Goal: Task Accomplishment & Management: Manage account settings

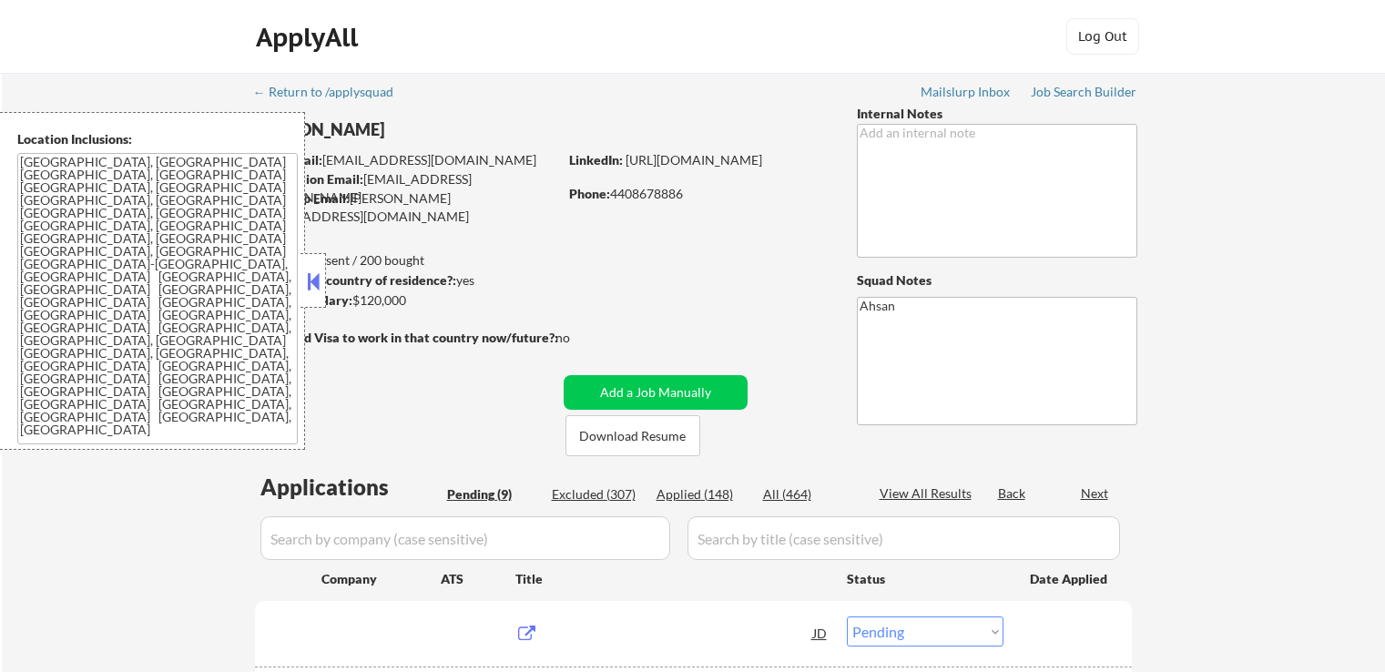
select select ""pending""
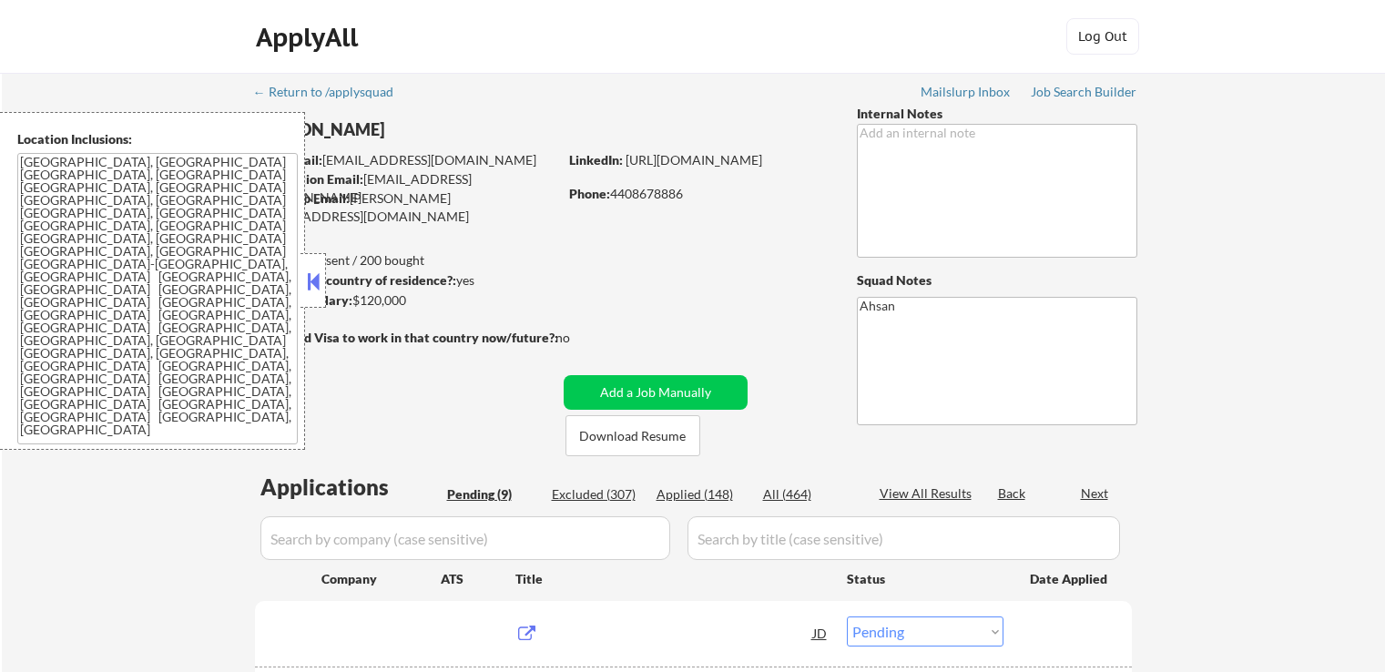
select select ""pending""
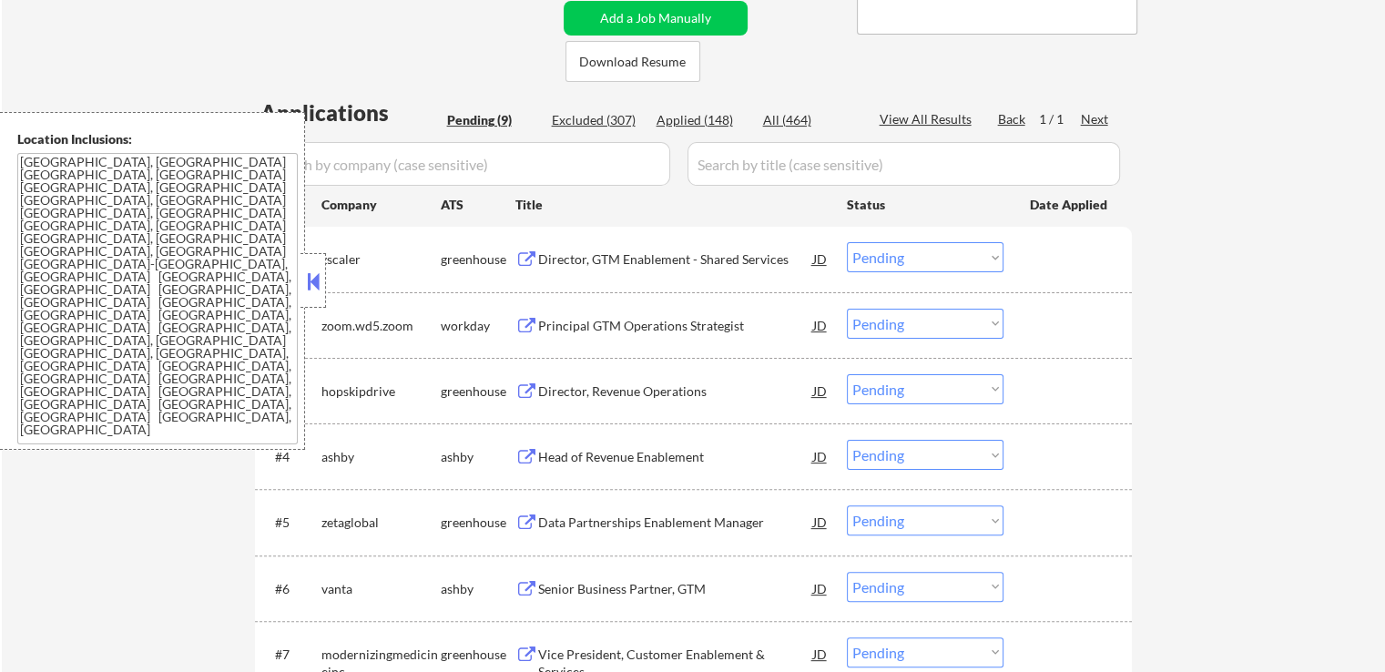
scroll to position [546, 0]
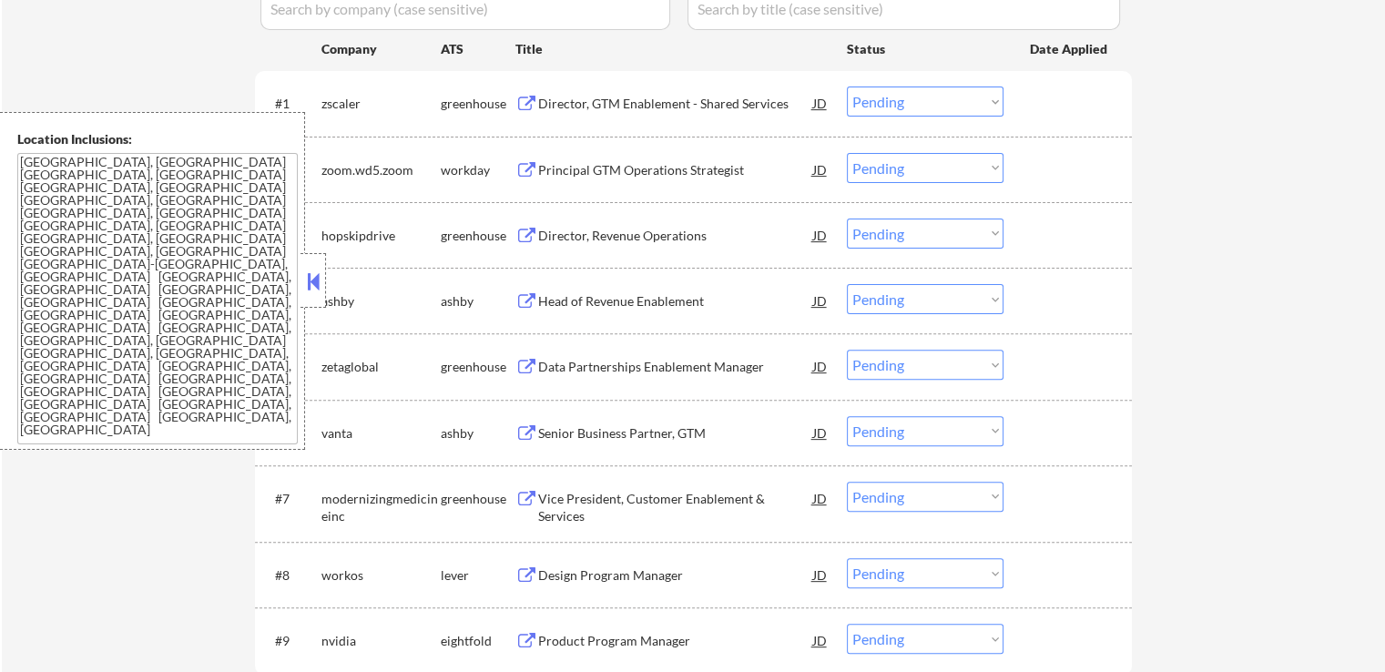
click at [601, 107] on div "Director, GTM Enablement - Shared Services" at bounding box center [675, 104] width 275 height 18
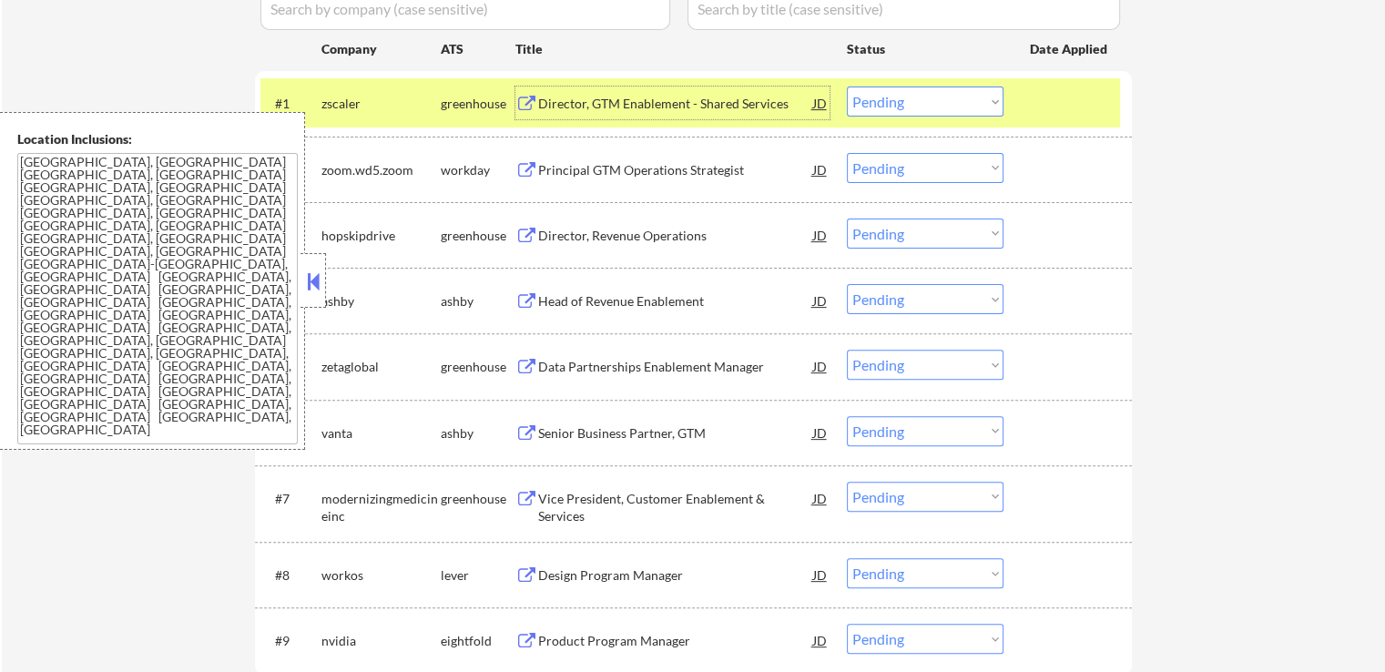
click at [564, 234] on div "Director, Revenue Operations" at bounding box center [675, 236] width 275 height 18
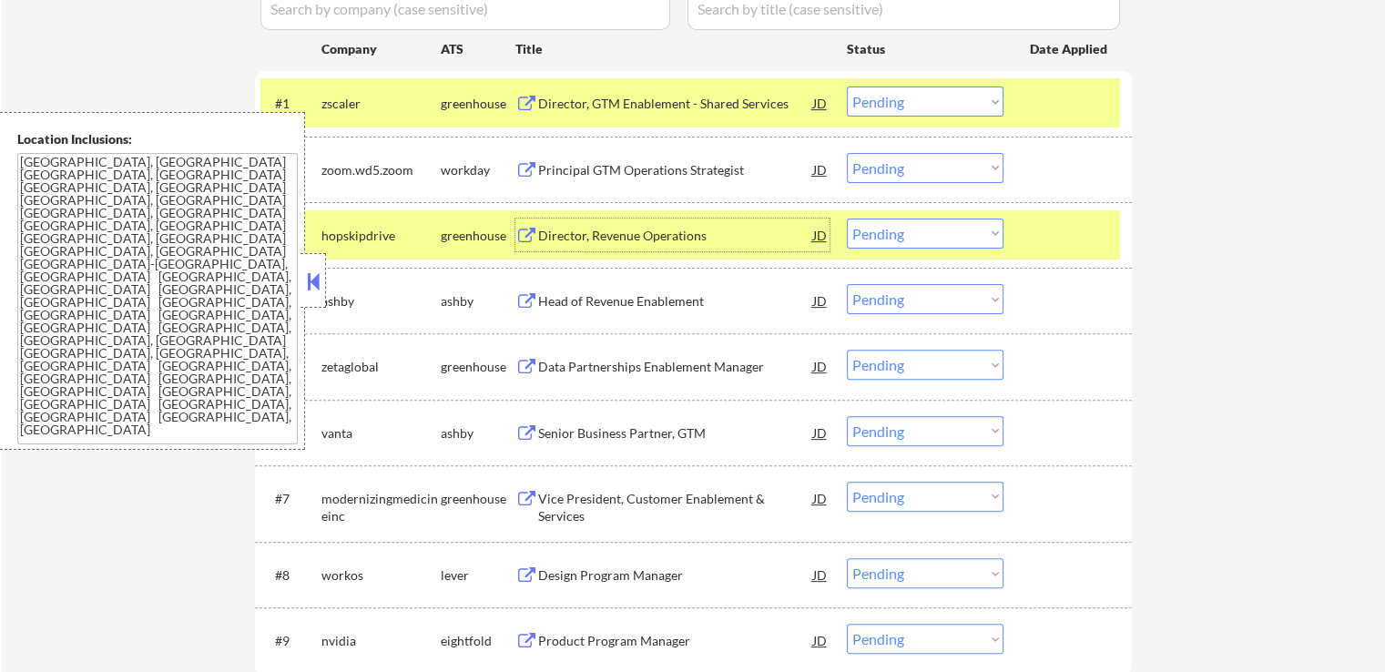
drag, startPoint x: 898, startPoint y: 101, endPoint x: 905, endPoint y: 113, distance: 13.9
click at [899, 101] on select "Choose an option... Pending Applied Excluded (Questions) Excluded (Expired) Exc…" at bounding box center [925, 102] width 157 height 30
click at [847, 87] on select "Choose an option... Pending Applied Excluded (Questions) Excluded (Expired) Exc…" at bounding box center [925, 102] width 157 height 30
select select ""pending""
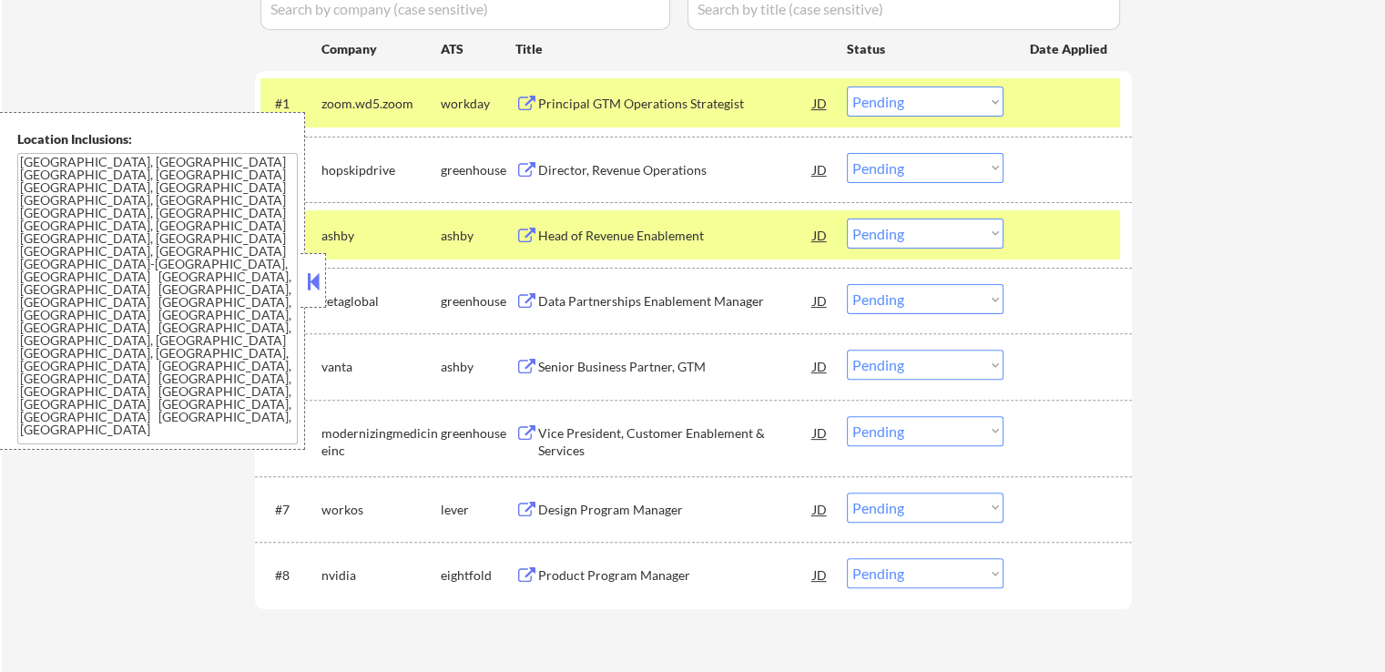
click at [895, 173] on select "Choose an option... Pending Applied Excluded (Questions) Excluded (Expired) Exc…" at bounding box center [925, 168] width 157 height 30
click at [847, 153] on select "Choose an option... Pending Applied Excluded (Questions) Excluded (Expired) Exc…" at bounding box center [925, 168] width 157 height 30
click at [590, 229] on div "Head of Revenue Enablement" at bounding box center [675, 236] width 275 height 18
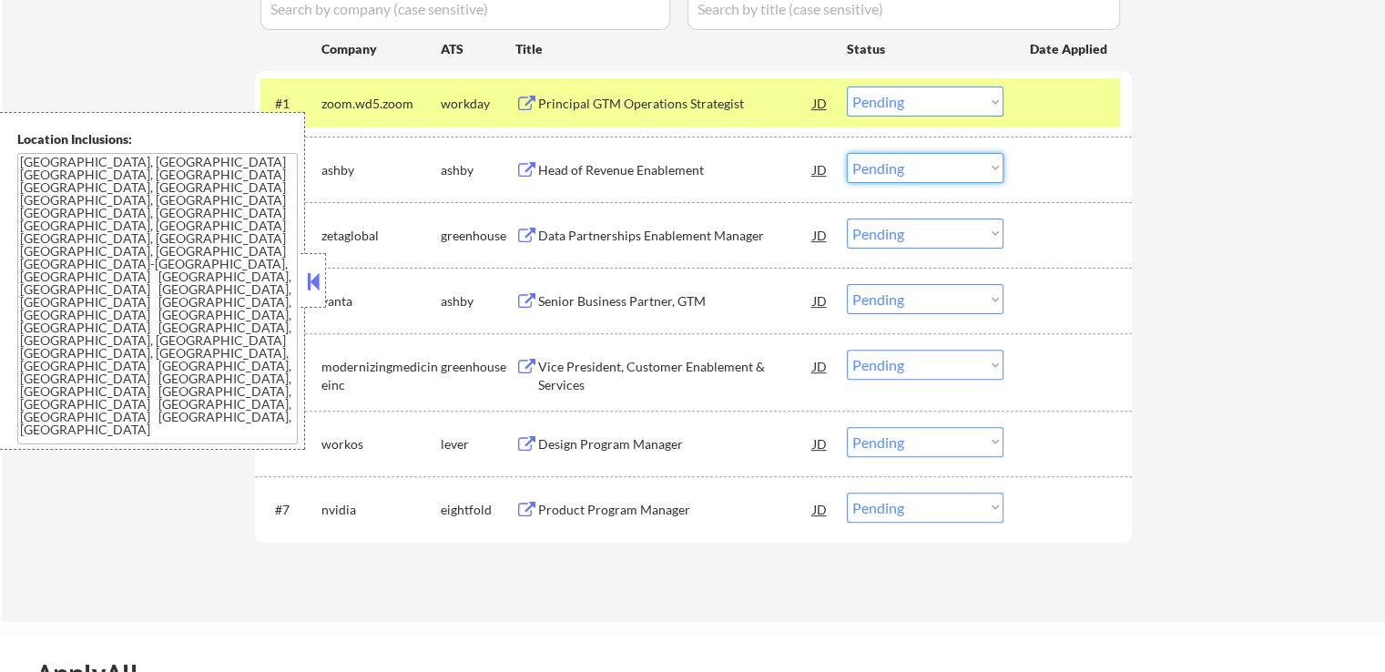
click at [919, 168] on select "Choose an option... Pending Applied Excluded (Questions) Excluded (Expired) Exc…" at bounding box center [925, 168] width 157 height 30
click at [847, 153] on select "Choose an option... Pending Applied Excluded (Questions) Excluded (Expired) Exc…" at bounding box center [925, 168] width 157 height 30
click at [617, 236] on div "Data Partnerships Enablement Manager" at bounding box center [675, 236] width 275 height 18
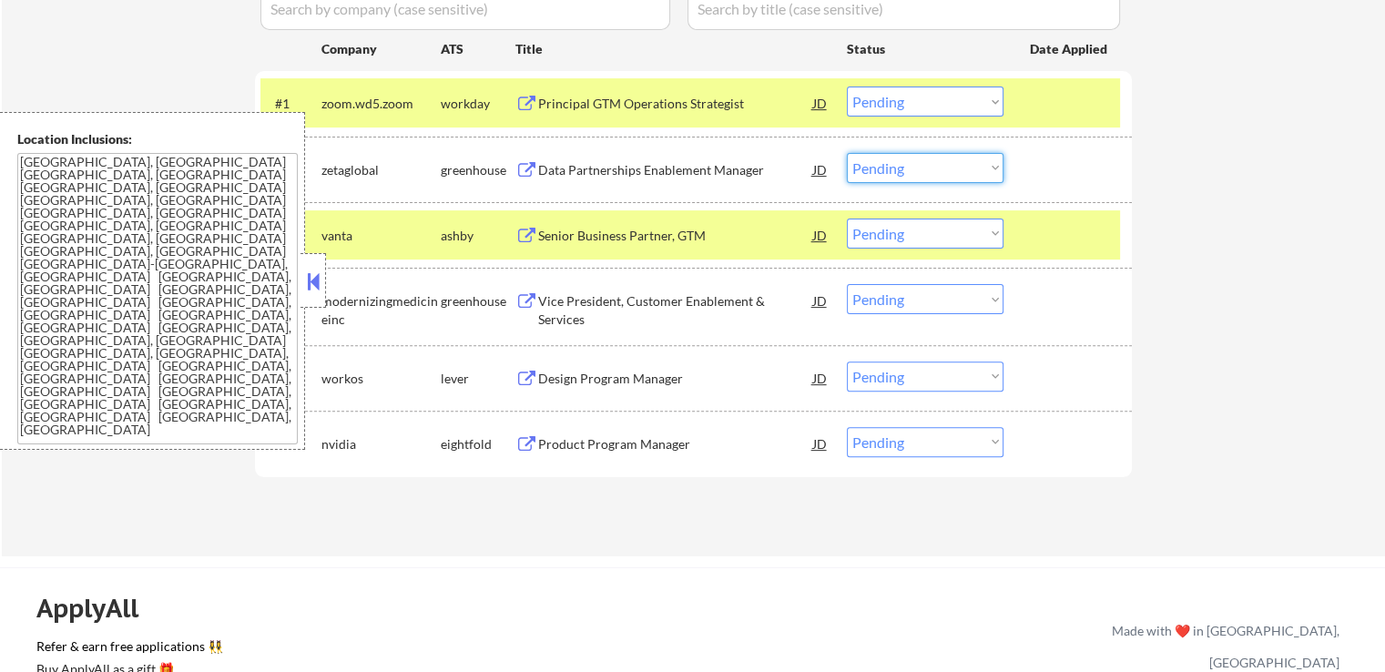
click at [923, 164] on select "Choose an option... Pending Applied Excluded (Questions) Excluded (Expired) Exc…" at bounding box center [925, 168] width 157 height 30
click at [847, 153] on select "Choose an option... Pending Applied Excluded (Questions) Excluded (Expired) Exc…" at bounding box center [925, 168] width 157 height 30
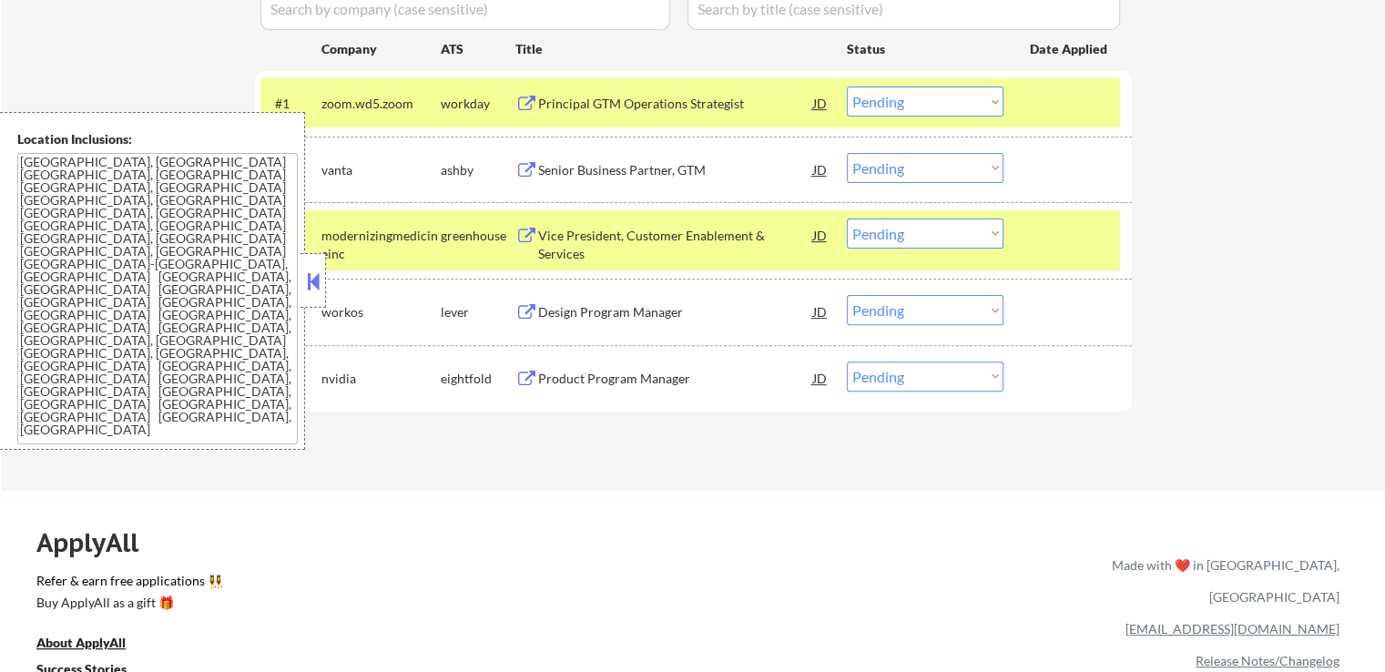
click at [581, 172] on div "Senior Business Partner, GTM" at bounding box center [675, 170] width 275 height 18
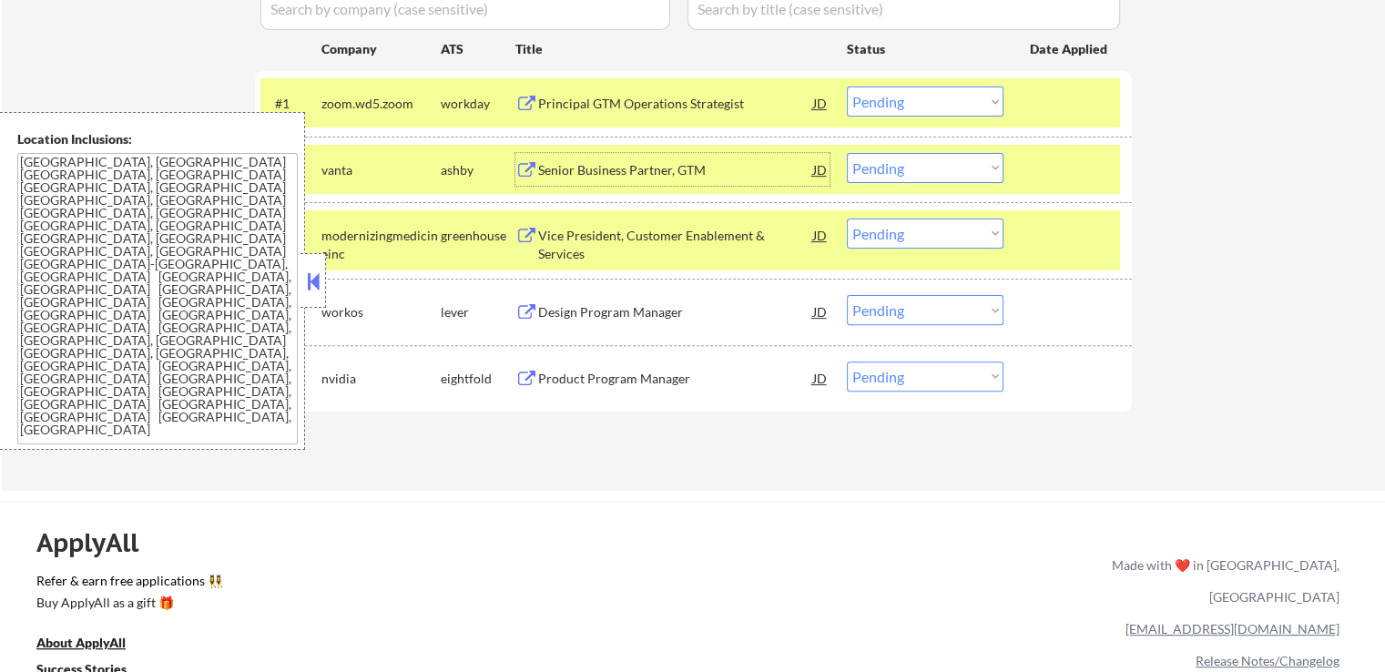
click at [901, 172] on select "Choose an option... Pending Applied Excluded (Questions) Excluded (Expired) Exc…" at bounding box center [925, 168] width 157 height 30
click at [847, 153] on select "Choose an option... Pending Applied Excluded (Questions) Excluded (Expired) Exc…" at bounding box center [925, 168] width 157 height 30
click at [625, 232] on div "Vice President, Customer Enablement & Services" at bounding box center [675, 245] width 275 height 36
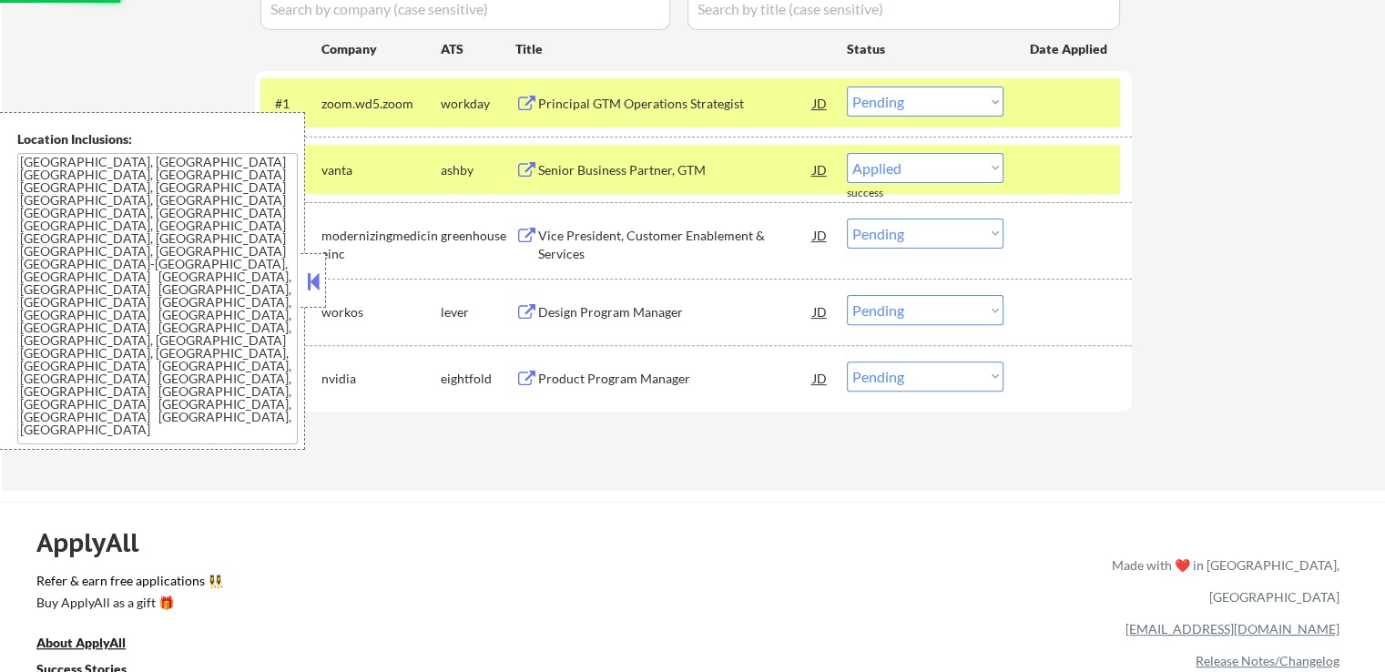
select select ""pending""
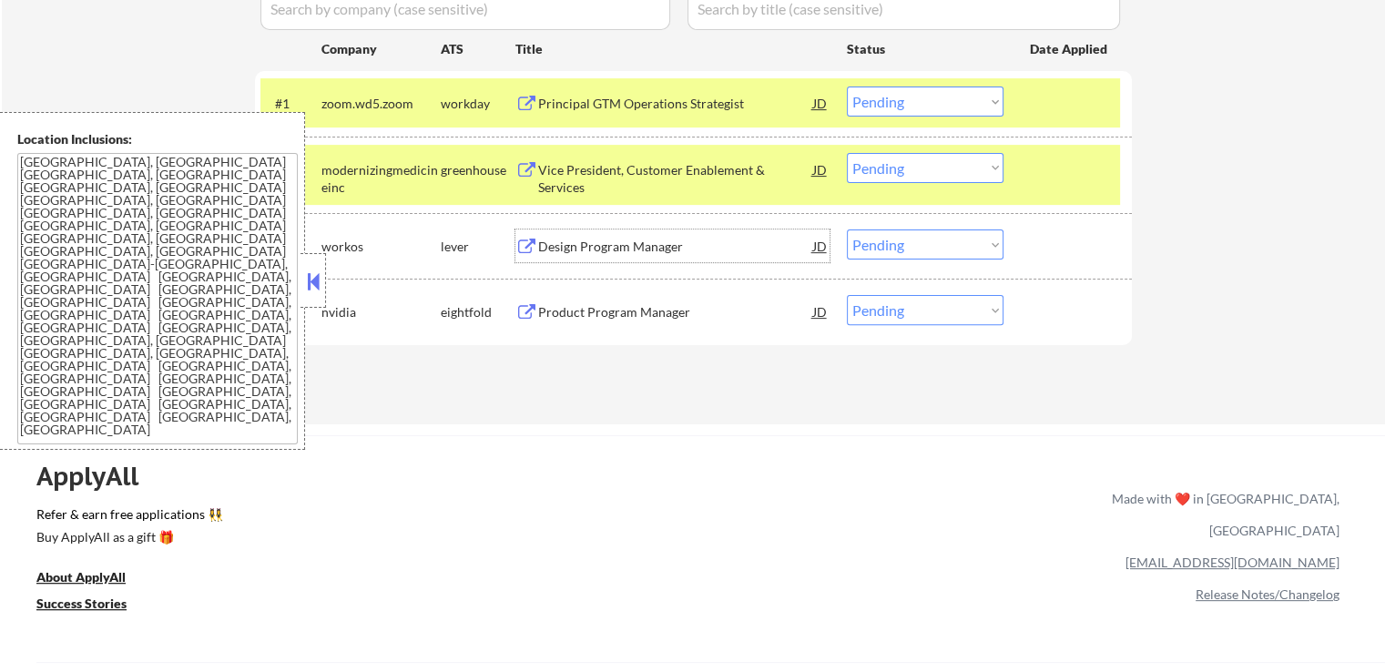
click at [626, 248] on div "Design Program Manager" at bounding box center [675, 247] width 275 height 18
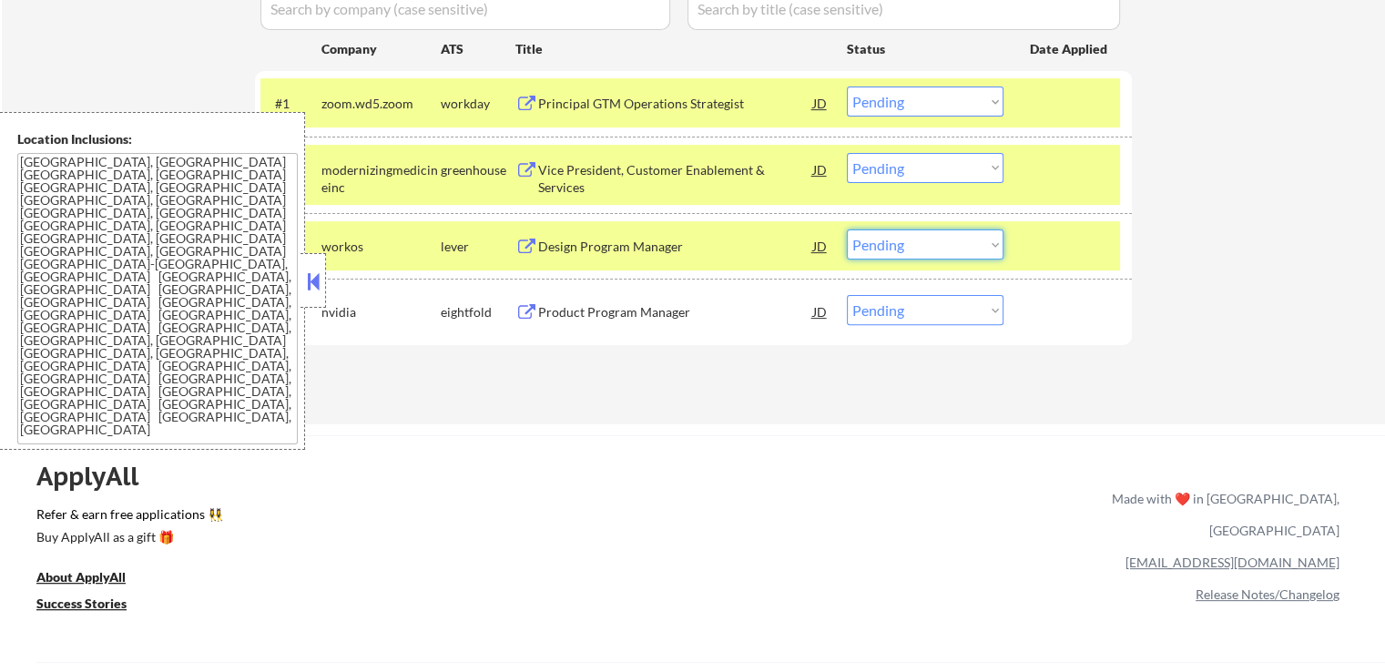
click at [912, 248] on select "Choose an option... Pending Applied Excluded (Questions) Excluded (Expired) Exc…" at bounding box center [925, 244] width 157 height 30
click at [847, 229] on select "Choose an option... Pending Applied Excluded (Questions) Excluded (Expired) Exc…" at bounding box center [925, 244] width 157 height 30
select select ""pending""
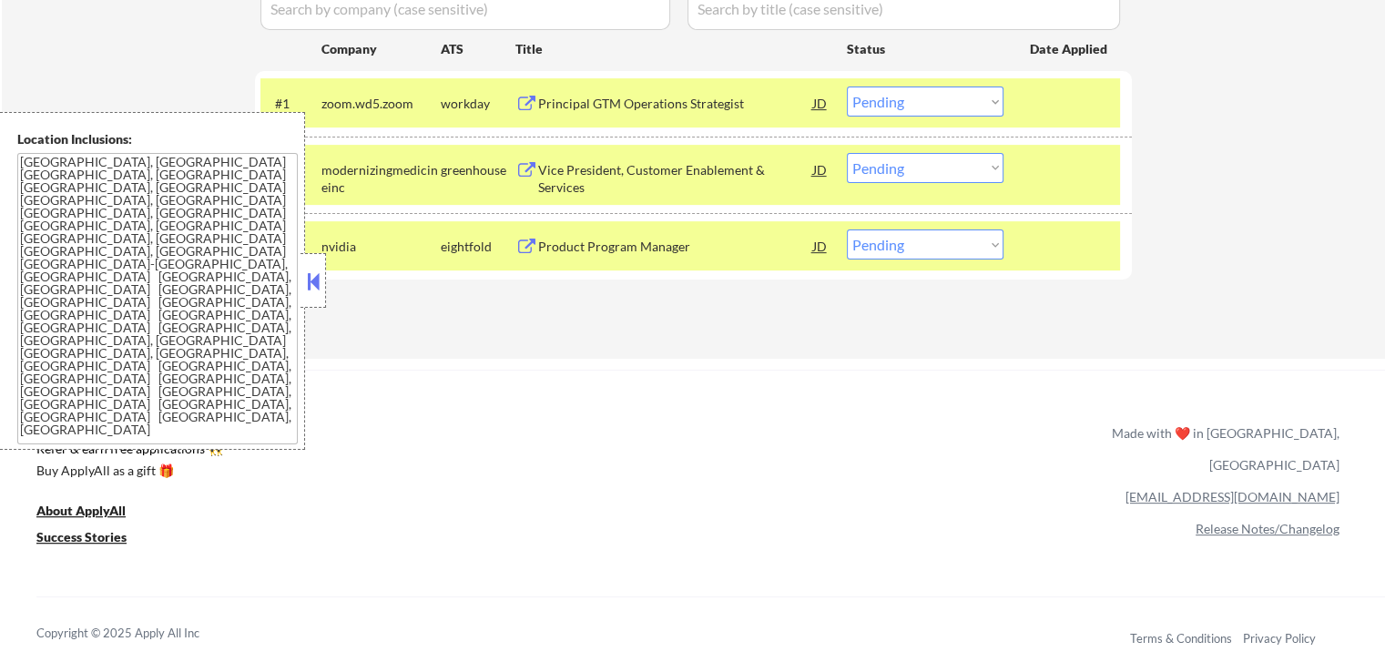
click at [902, 176] on select "Choose an option... Pending Applied Excluded (Questions) Excluded (Expired) Exc…" at bounding box center [925, 168] width 157 height 30
click at [847, 153] on select "Choose an option... Pending Applied Excluded (Questions) Excluded (Expired) Exc…" at bounding box center [925, 168] width 157 height 30
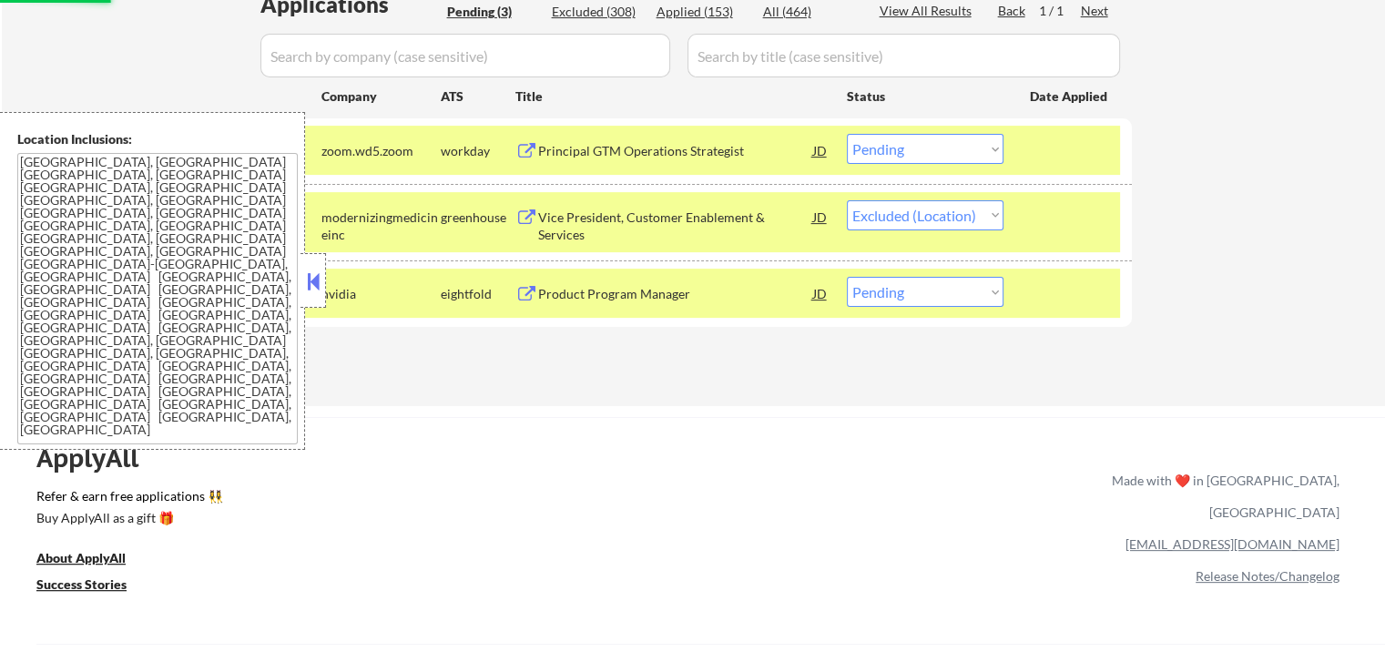
scroll to position [455, 0]
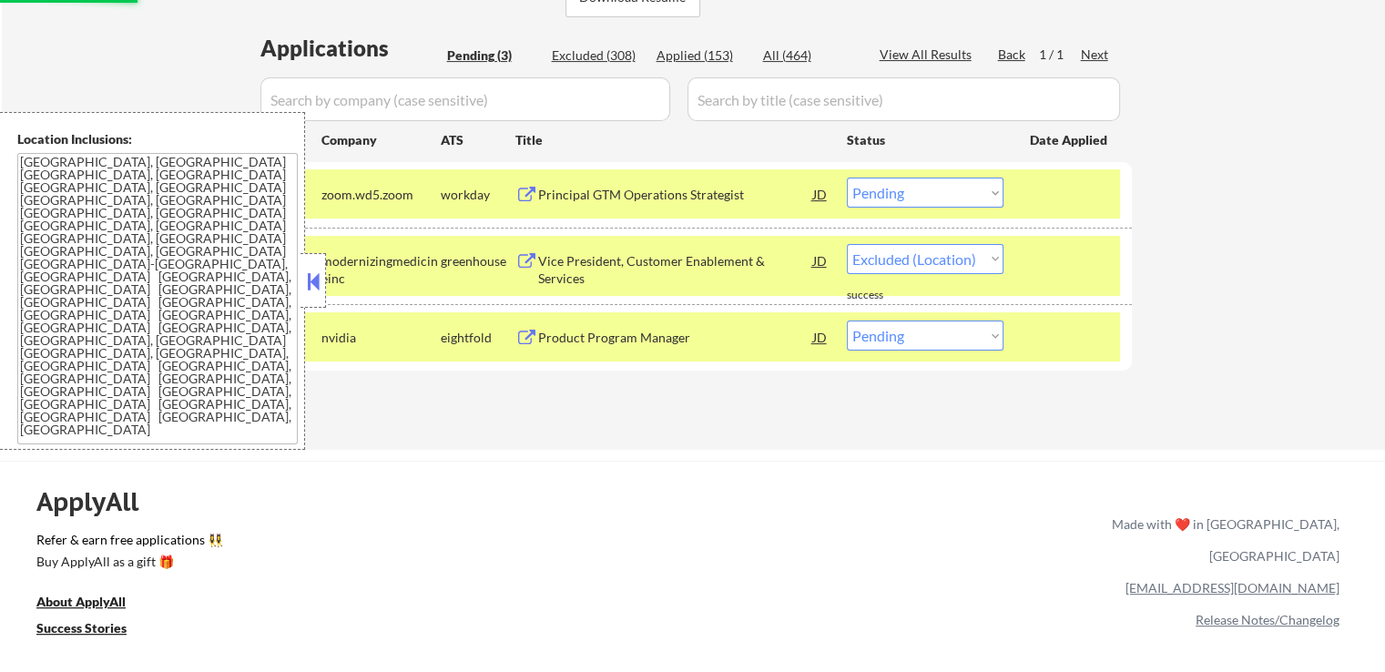
select select ""pending""
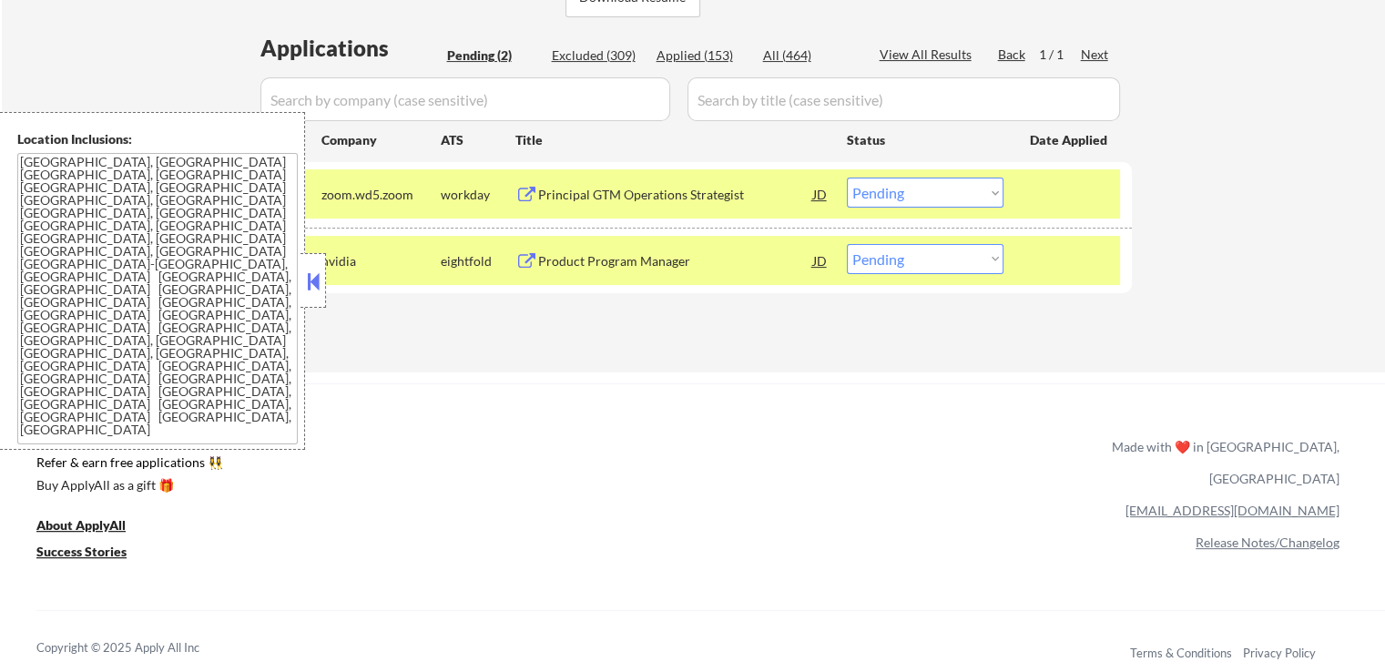
click at [315, 281] on button at bounding box center [313, 281] width 20 height 27
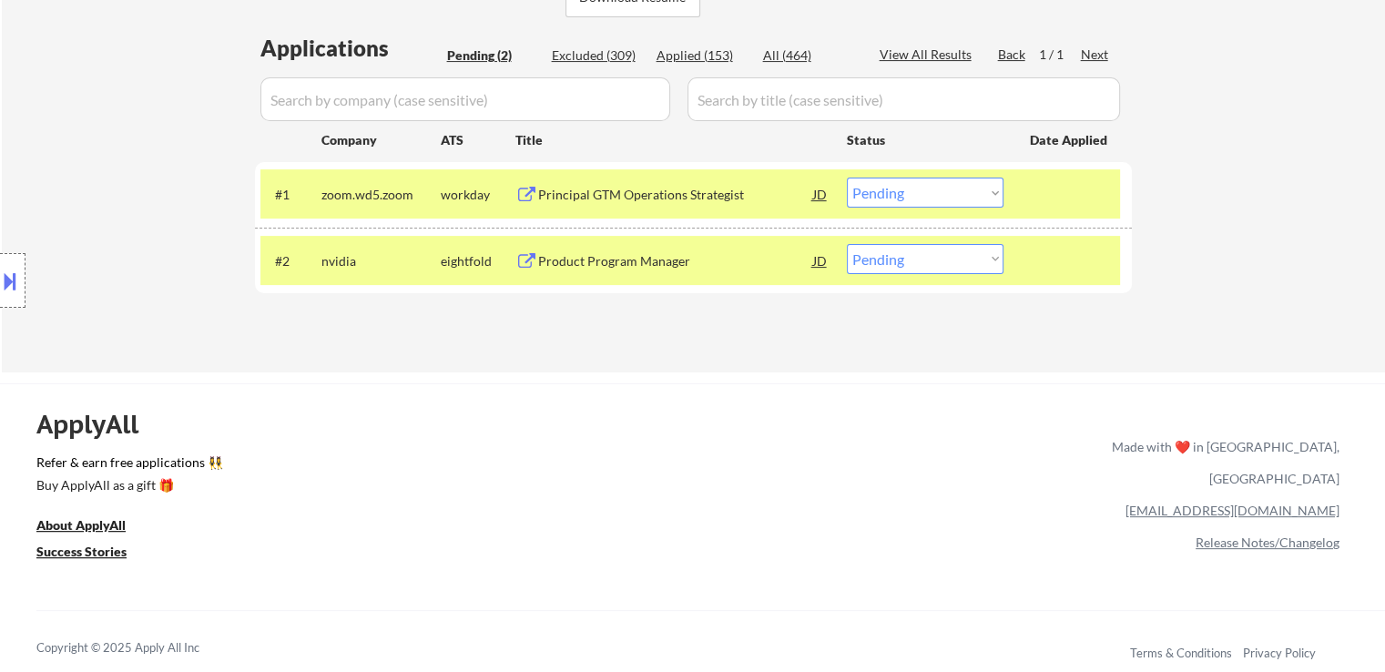
click at [1064, 246] on div at bounding box center [1070, 260] width 80 height 33
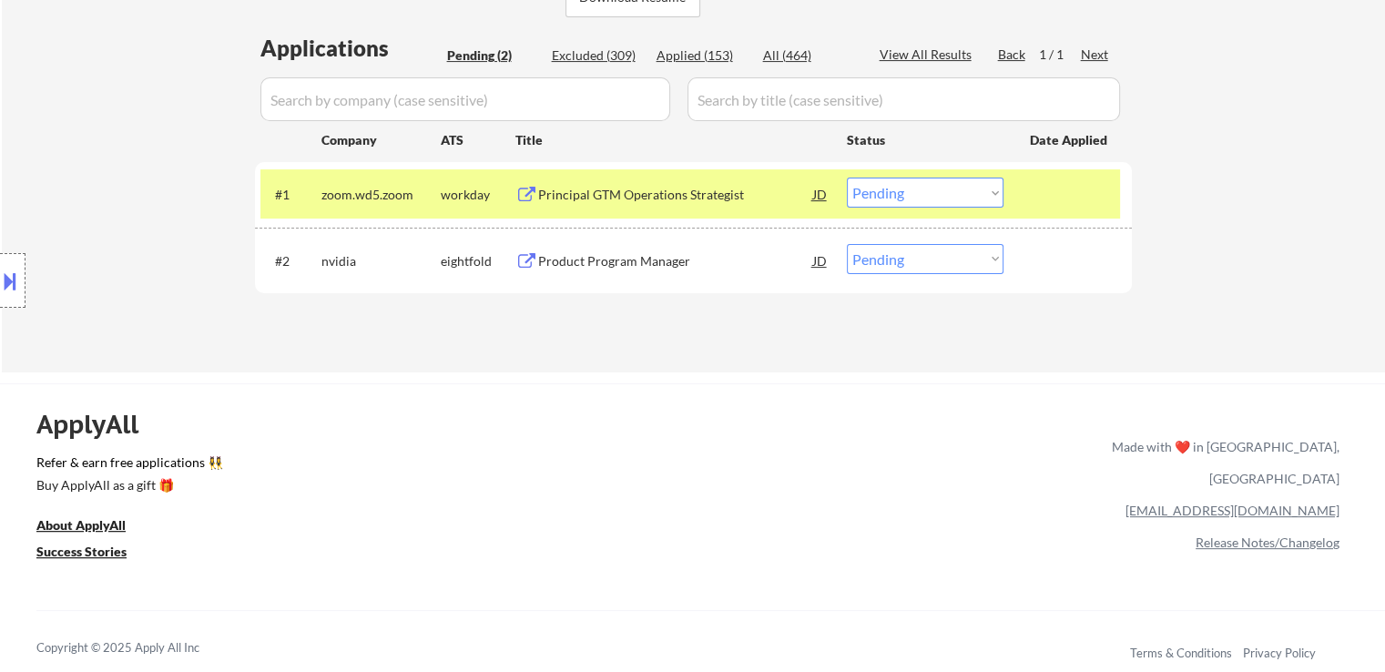
click at [1076, 195] on div at bounding box center [1070, 194] width 80 height 33
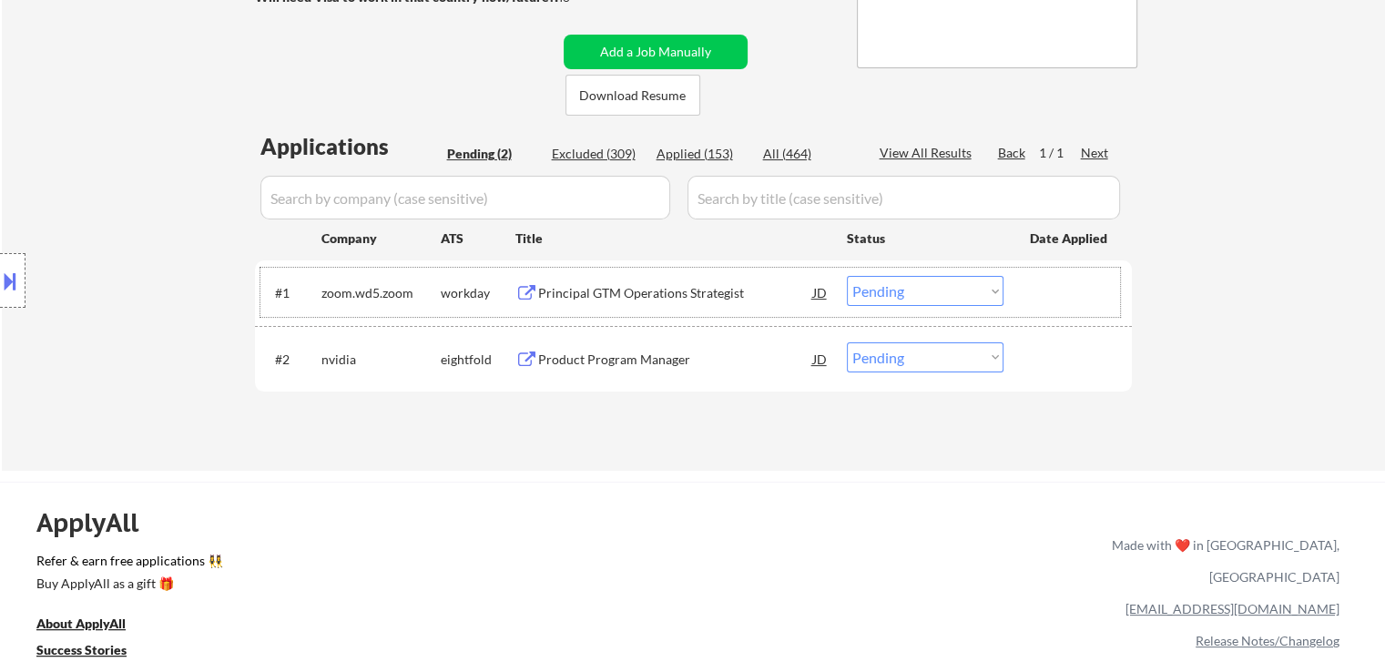
scroll to position [182, 0]
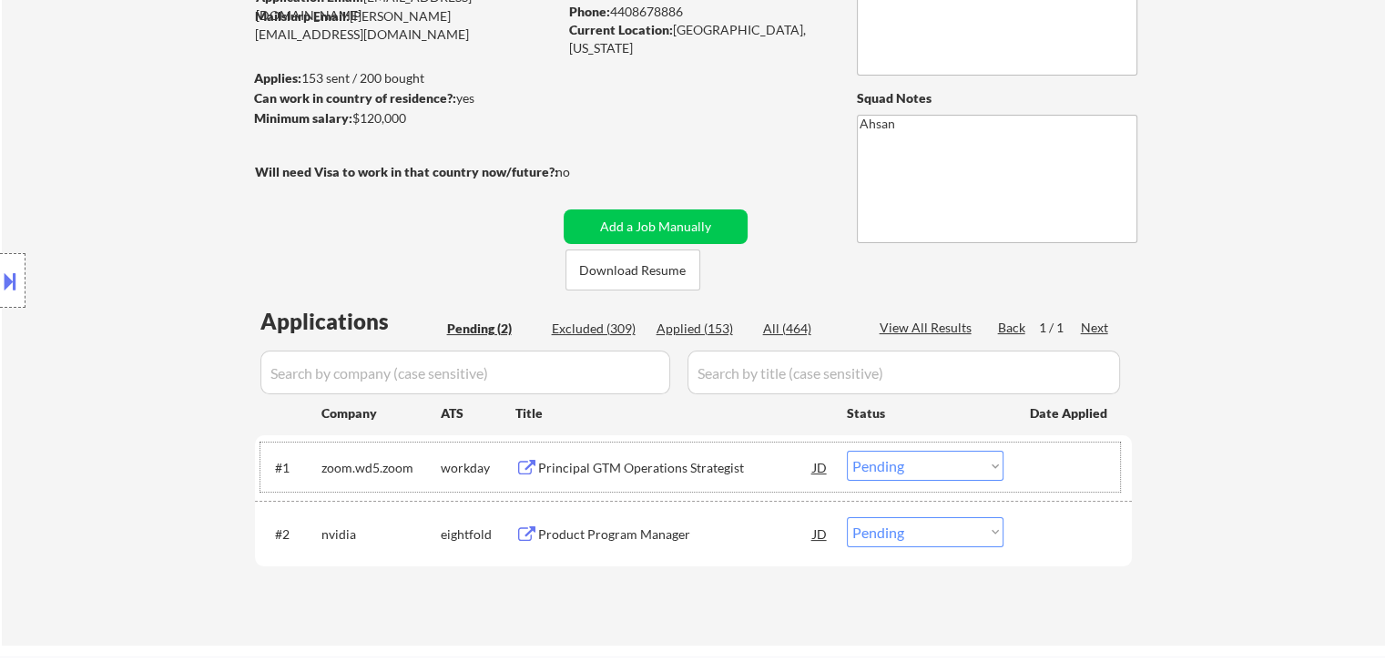
click at [489, 107] on div "Can work in country of residence?: yes" at bounding box center [403, 98] width 298 height 18
